Goal: Communication & Community: Answer question/provide support

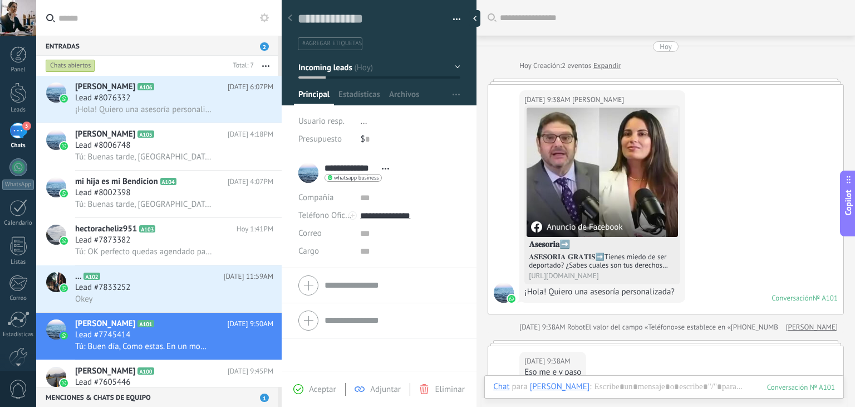
click at [194, 99] on div "Lead #8076332" at bounding box center [174, 97] width 198 height 11
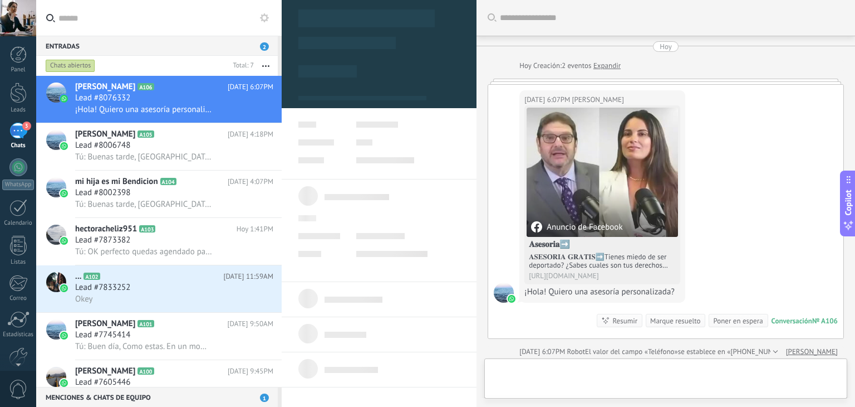
scroll to position [4, 0]
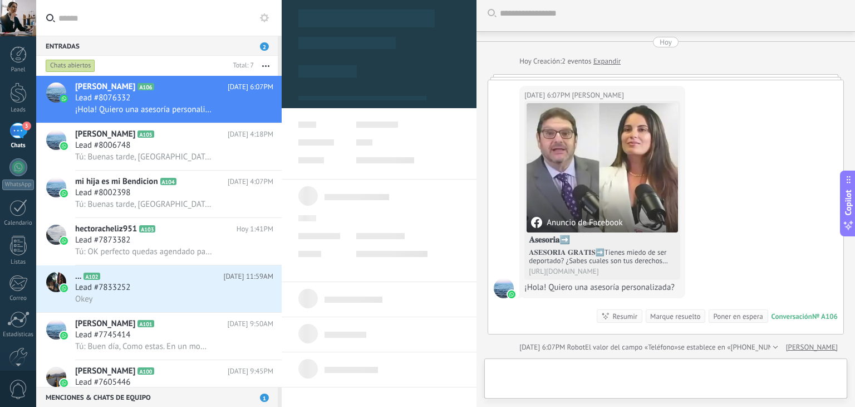
type textarea "**********"
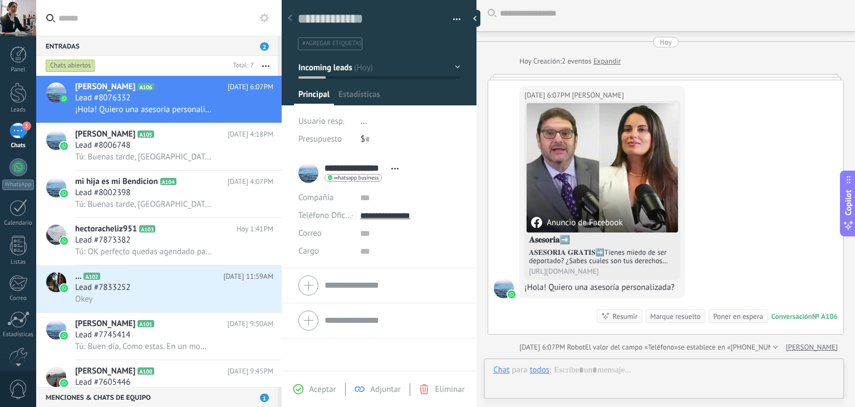
scroll to position [16, 0]
click at [621, 367] on div "Buscar Carga más [DATE] [DATE] Creación: 2 eventos Expandir [DATE] 6:07PM [PERS…" at bounding box center [666, 271] width 379 height 551
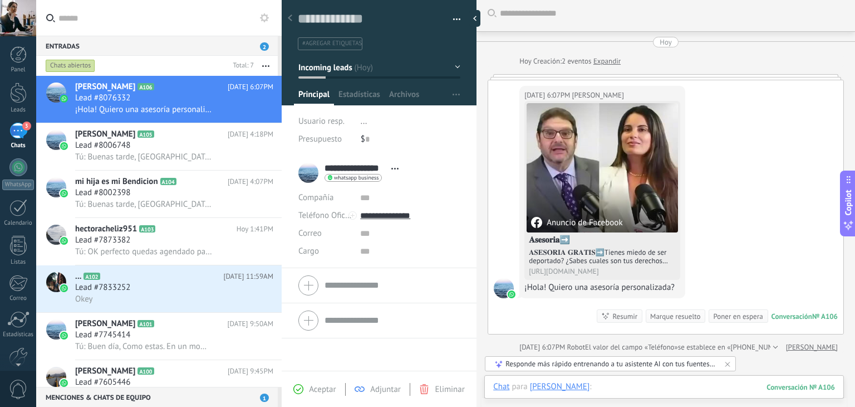
click at [621, 382] on div at bounding box center [664, 397] width 342 height 33
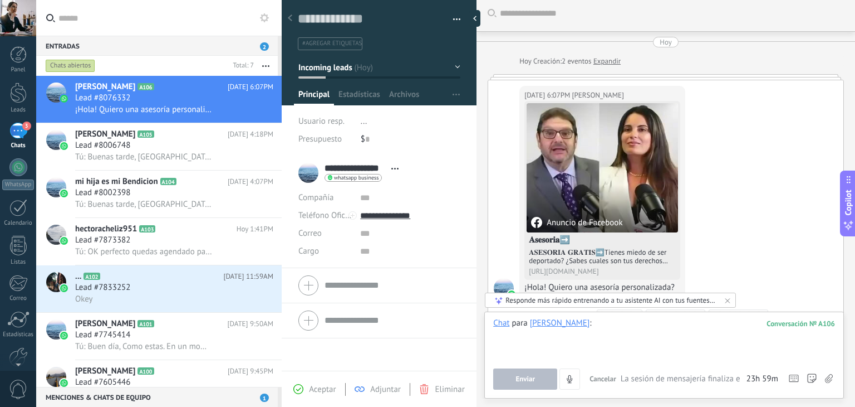
paste div
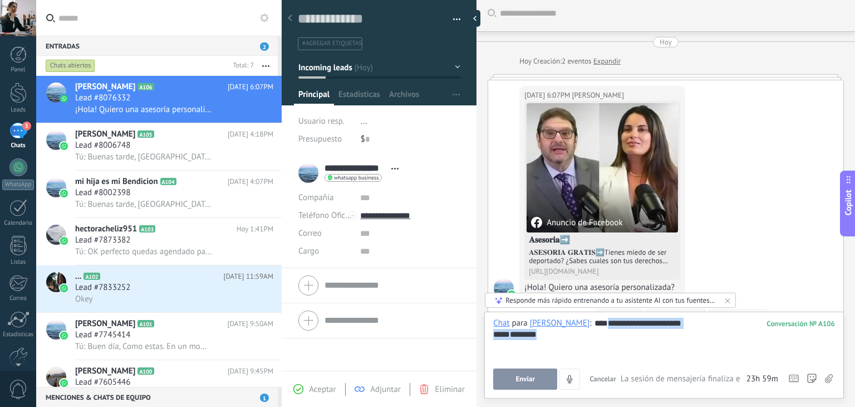
drag, startPoint x: 601, startPoint y: 324, endPoint x: 674, endPoint y: 335, distance: 73.2
click at [674, 335] on div "**********" at bounding box center [664, 338] width 342 height 42
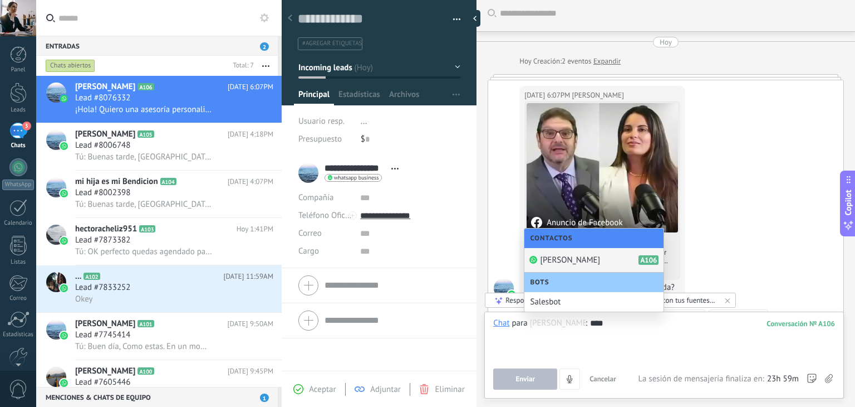
click at [574, 257] on span "[PERSON_NAME]" at bounding box center [570, 259] width 60 height 11
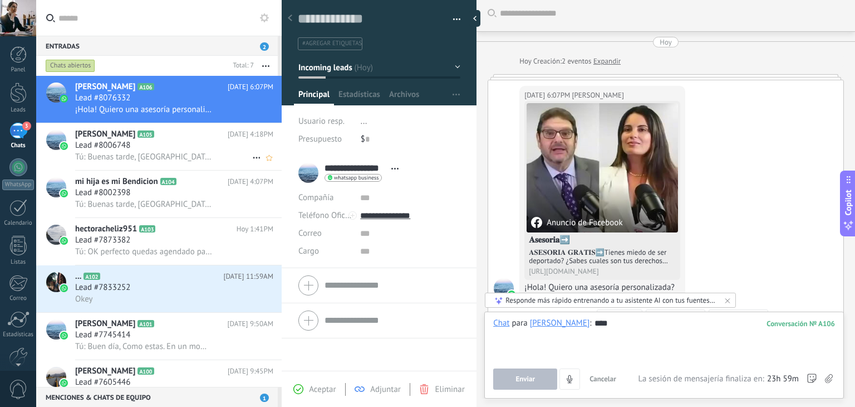
click at [195, 138] on h2 "[PERSON_NAME] A105" at bounding box center [151, 134] width 153 height 11
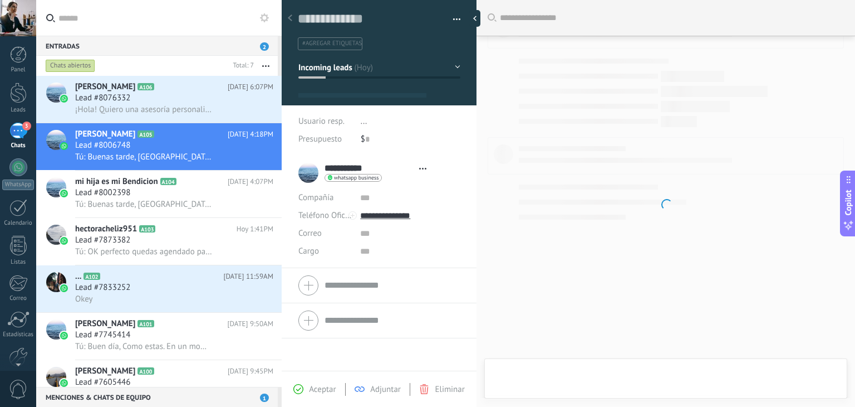
scroll to position [16, 0]
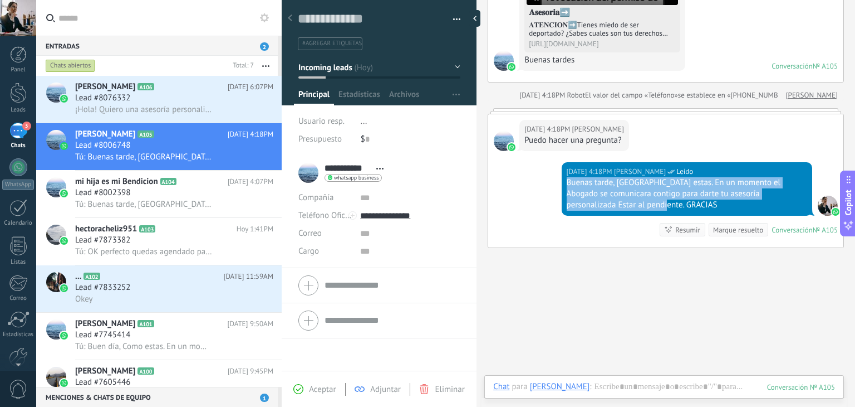
drag, startPoint x: 564, startPoint y: 182, endPoint x: 789, endPoint y: 205, distance: 226.2
click at [789, 205] on div "[DATE] 4:18PM [PERSON_NAME] Leído Buenas tarde, [GEOGRAPHIC_DATA] estas. En un …" at bounding box center [687, 188] width 251 height 53
copy div "Buenas tarde, [GEOGRAPHIC_DATA] estas. En un momento el Abogado se comunicara c…"
click at [191, 103] on div "Lead #8076332" at bounding box center [174, 97] width 198 height 11
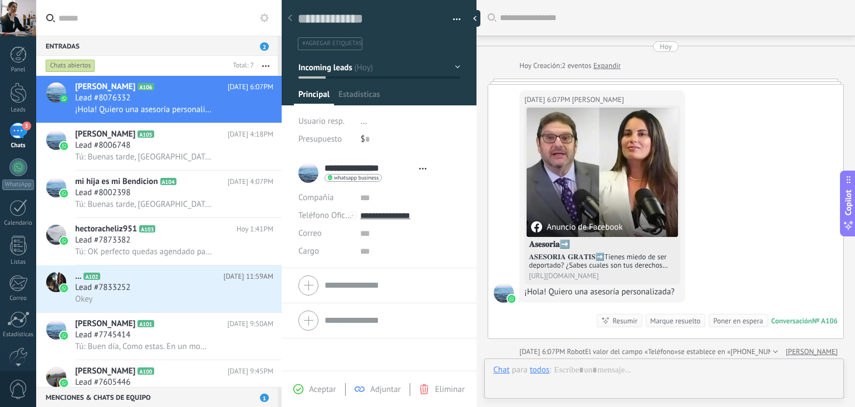
type textarea "**********"
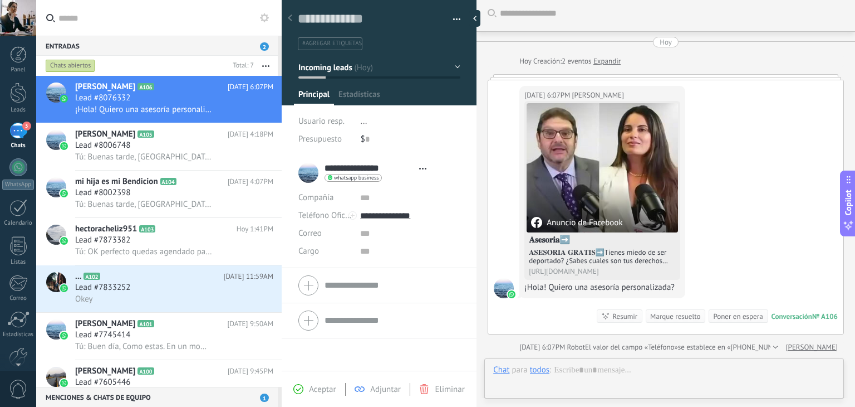
scroll to position [16, 0]
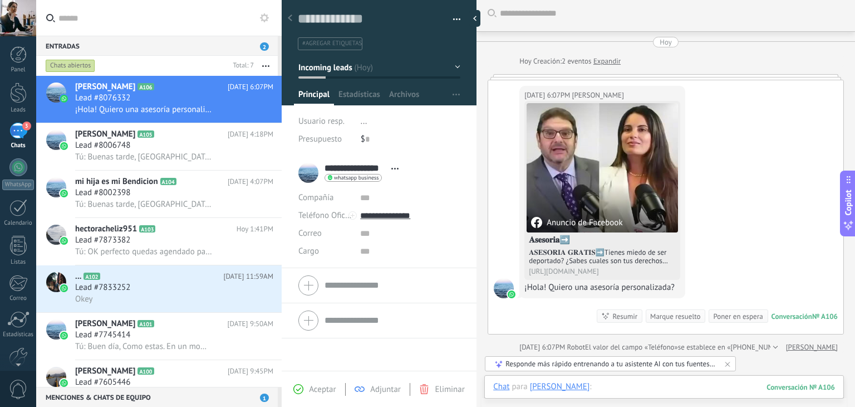
click at [646, 385] on div at bounding box center [664, 397] width 342 height 33
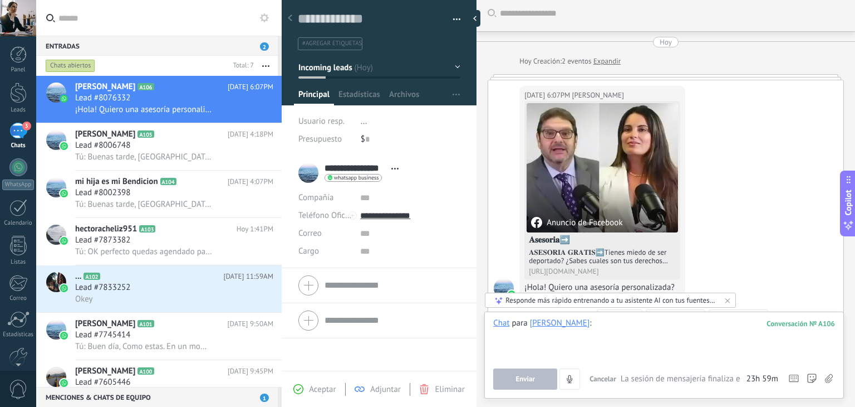
paste div
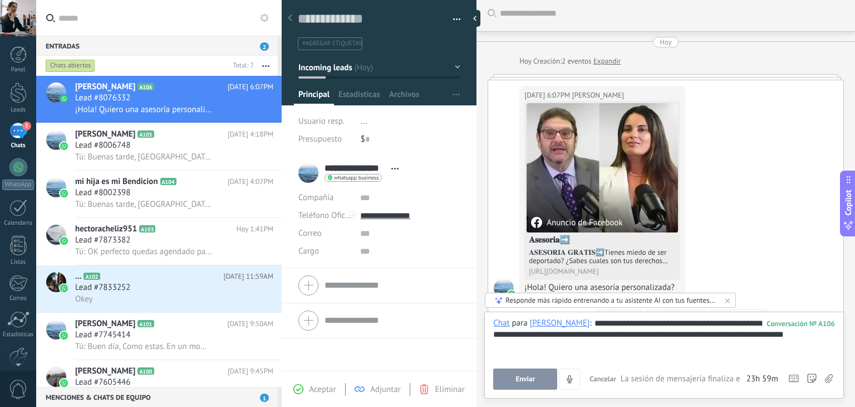
click at [530, 377] on span "Enviar" at bounding box center [525, 379] width 19 height 8
